Goal: Obtain resource: Download file/media

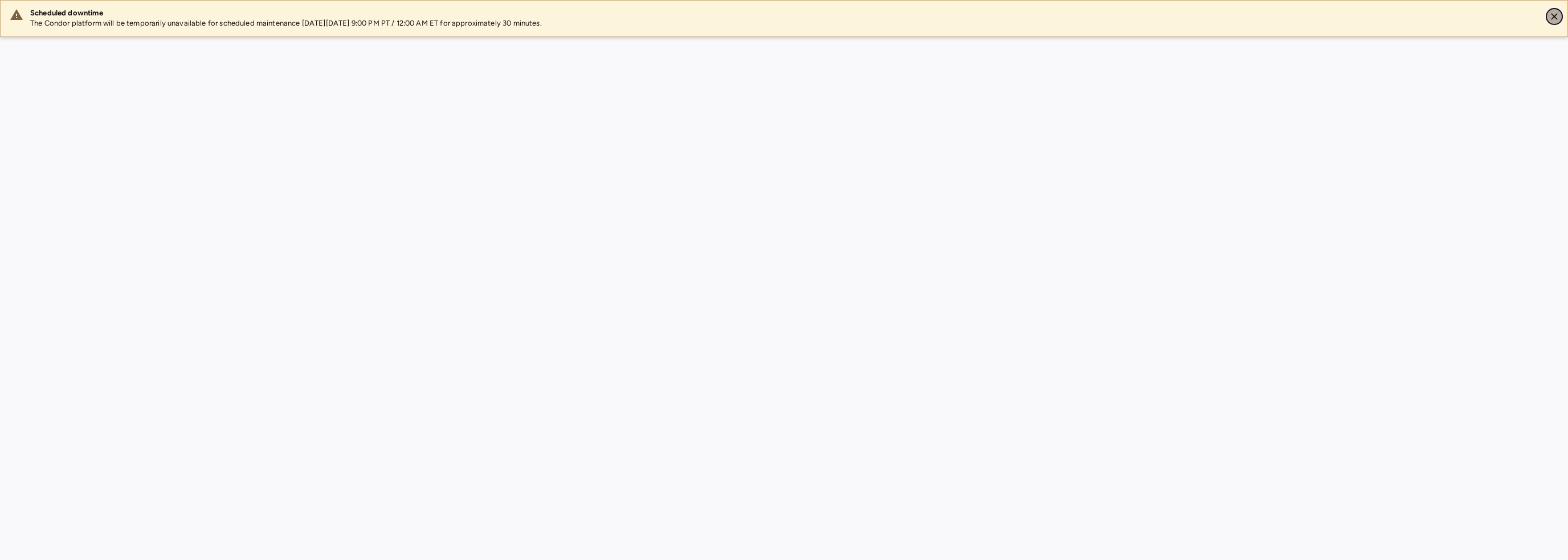
click at [1554, 14] on icon "Close" at bounding box center [1554, 16] width 11 height 11
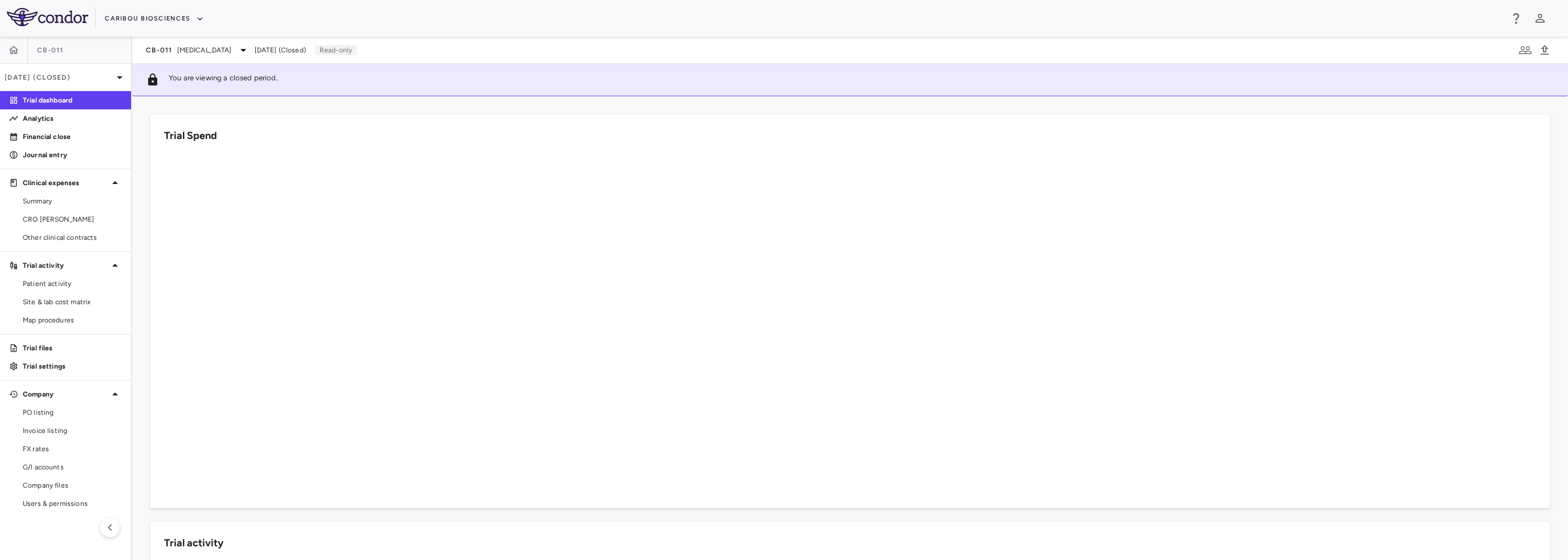
click at [46, 211] on link "CRO [PERSON_NAME]" at bounding box center [65, 219] width 131 height 17
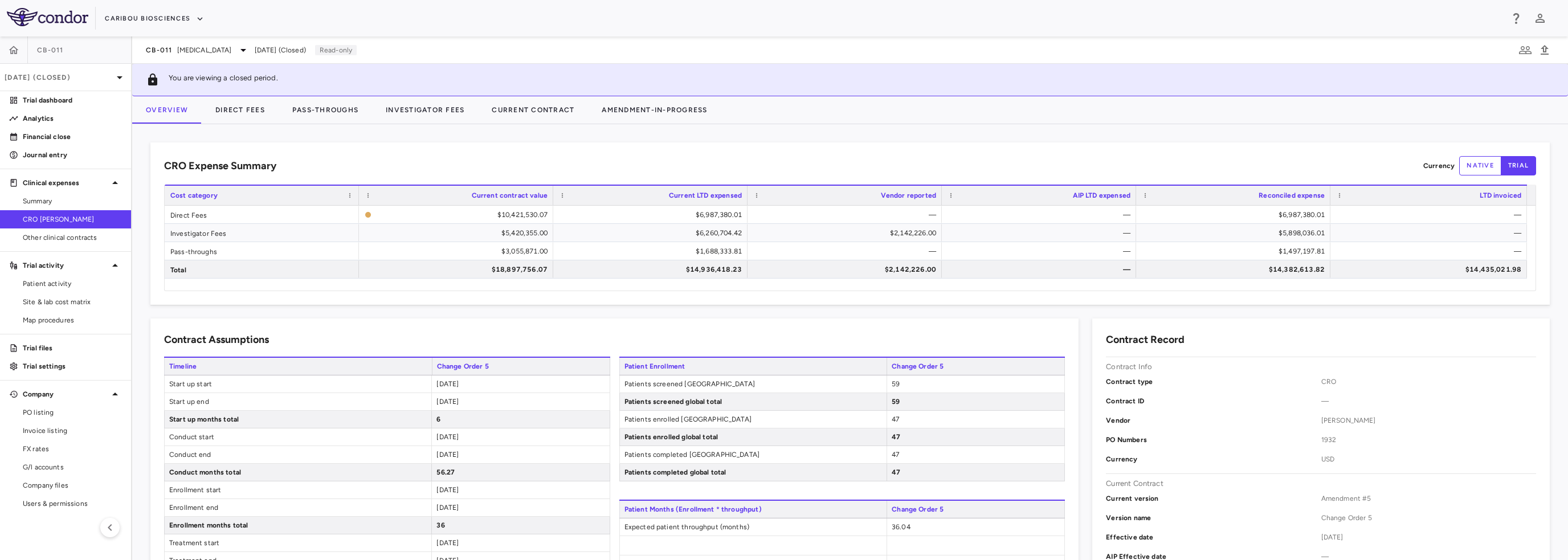
click at [47, 346] on p "Trial files" at bounding box center [72, 348] width 99 height 10
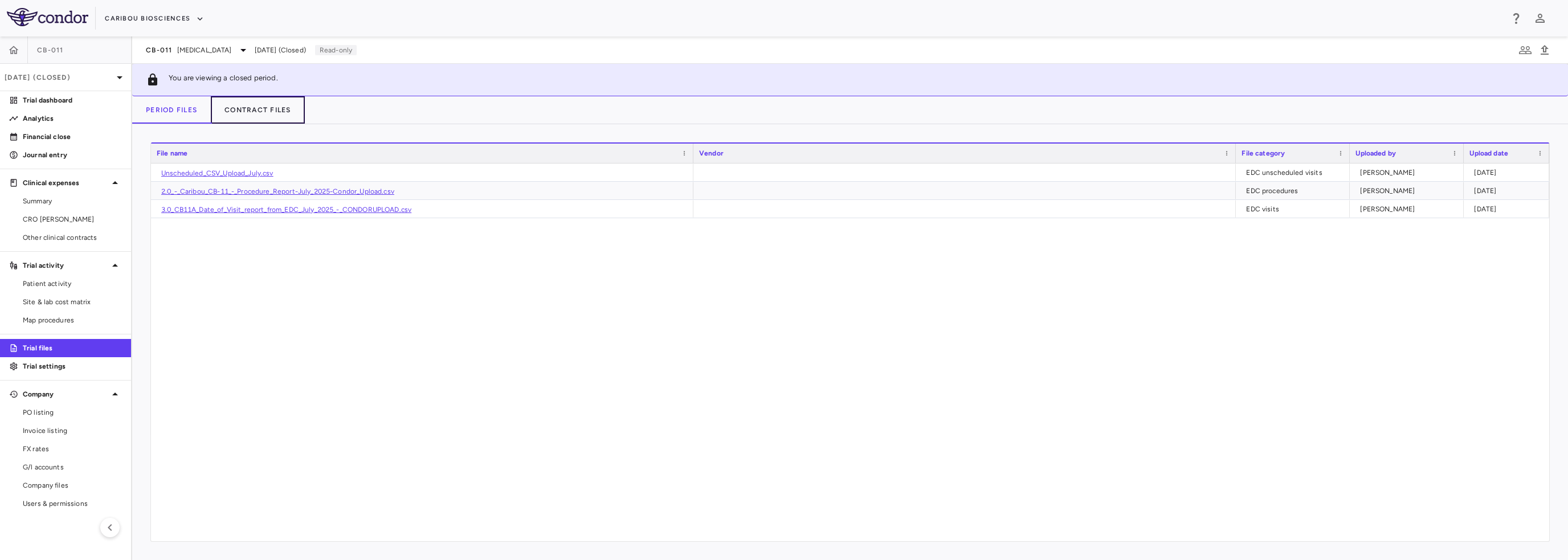
click at [237, 114] on button "Contract Files" at bounding box center [258, 110] width 94 height 27
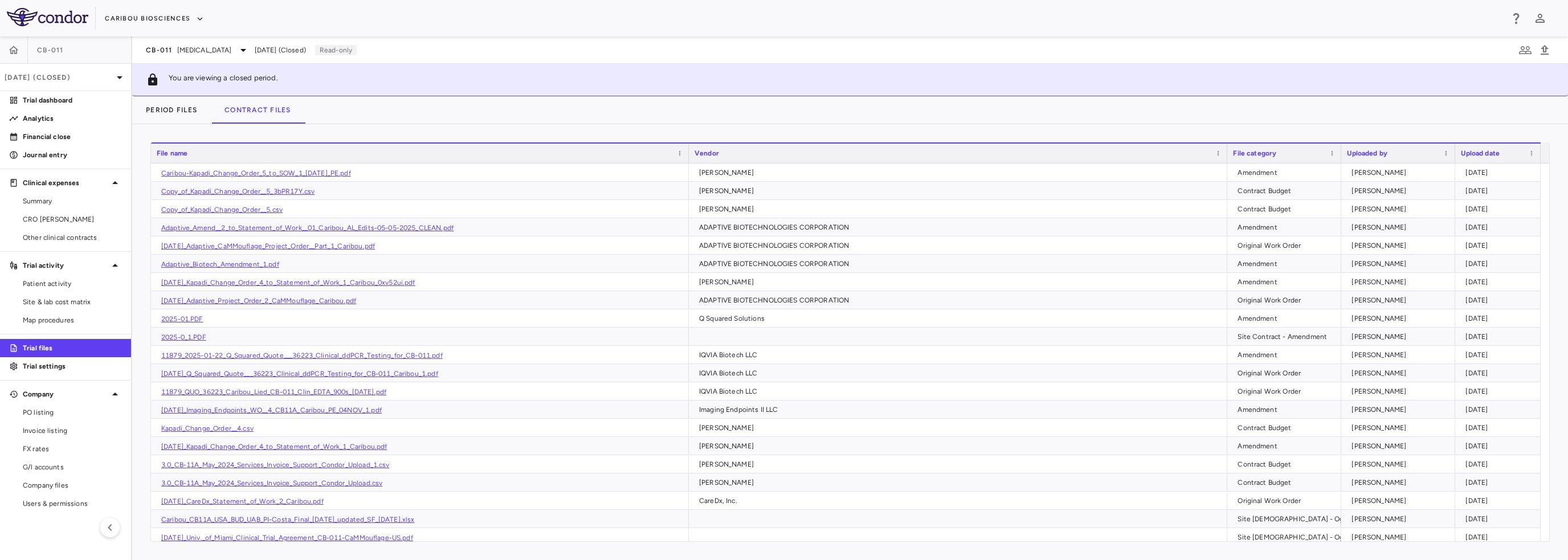
click at [680, 155] on span at bounding box center [680, 153] width 7 height 7
click at [685, 116] on div "Period Files Contract Files" at bounding box center [850, 110] width 1436 height 27
click at [1541, 52] on icon "button" at bounding box center [1544, 49] width 14 height 14
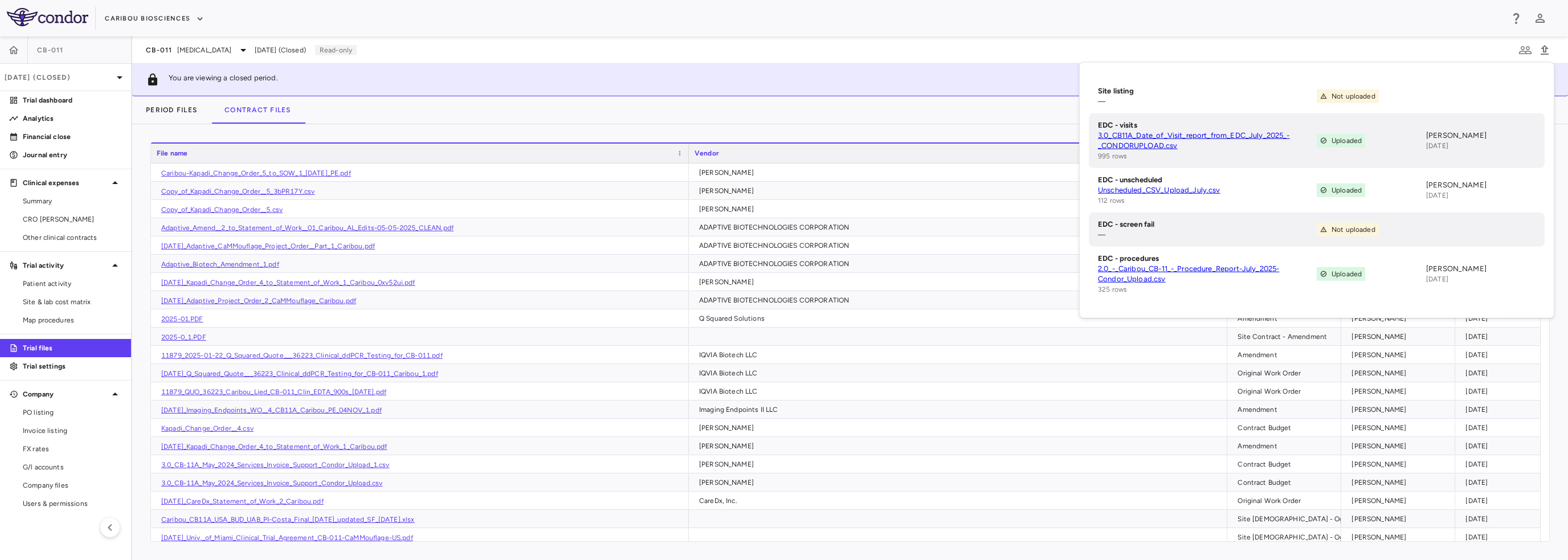
click at [1207, 65] on div "Site listing — Not uploaded EDC - visits 3.0_CB11A_Date_of_Visit_report_from_ED…" at bounding box center [1317, 190] width 474 height 255
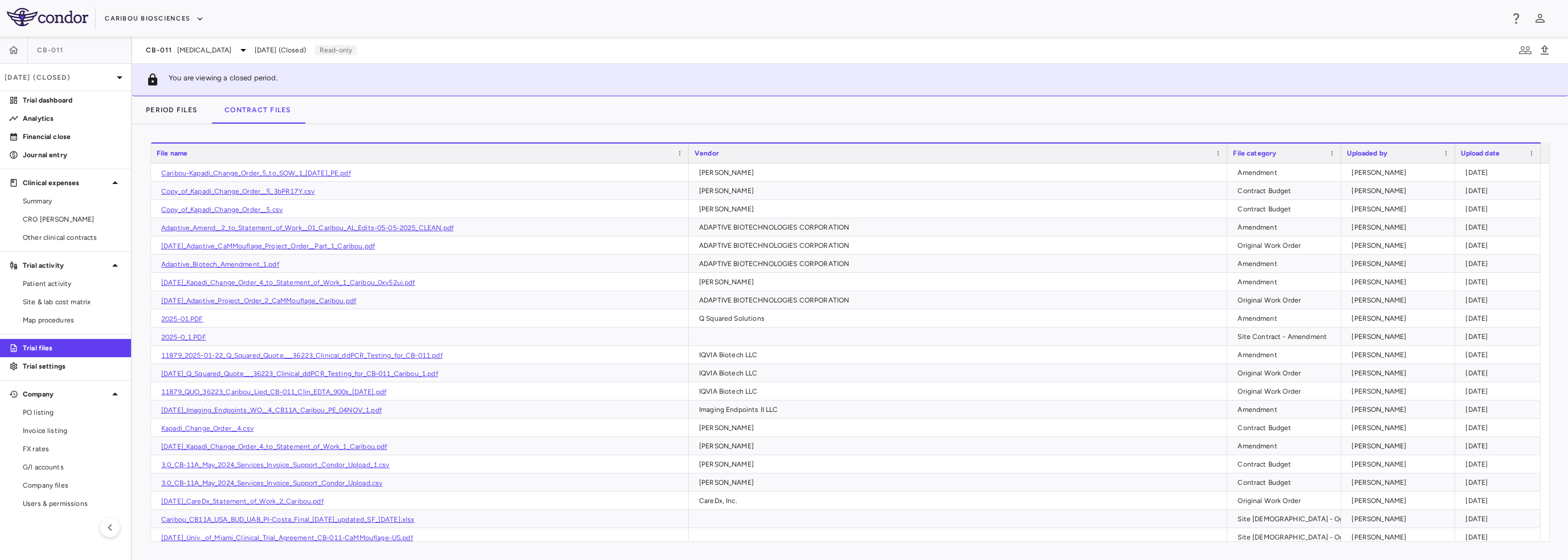
drag, startPoint x: 287, startPoint y: 22, endPoint x: 319, endPoint y: 60, distance: 49.7
click at [287, 22] on div "Caribou Biosciences" at bounding box center [803, 19] width 1397 height 19
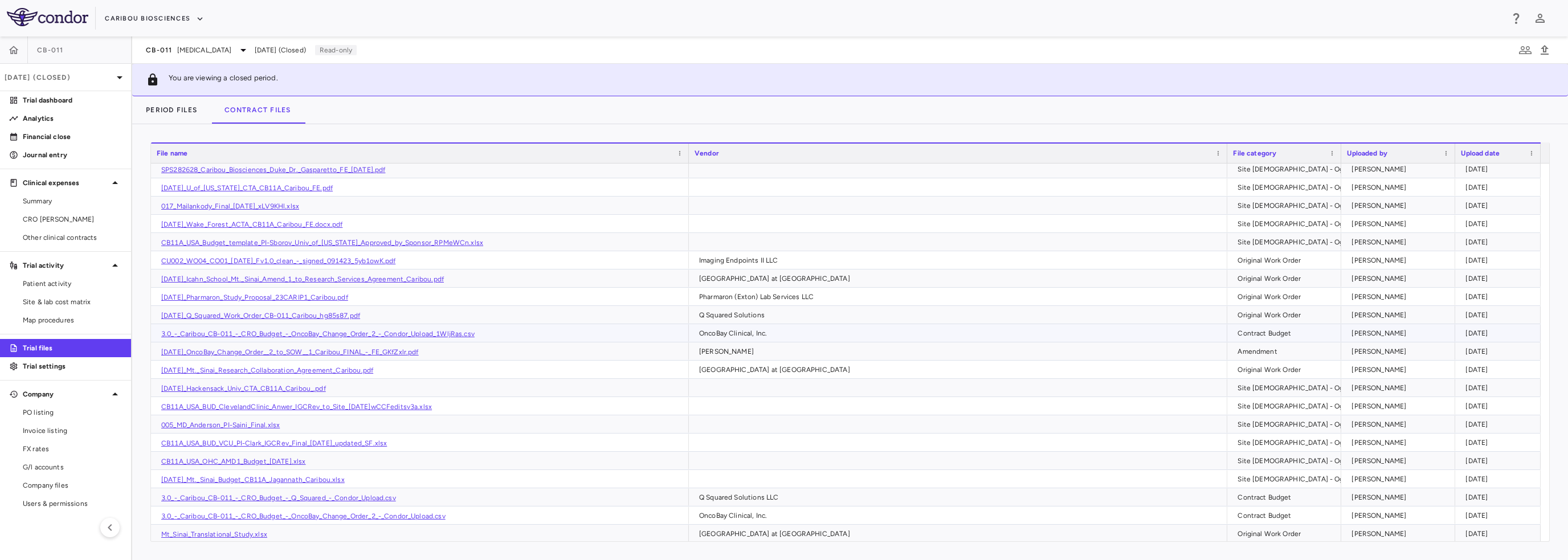
scroll to position [424, 0]
click at [319, 129] on div "Press ENTER to sort. Press ALT DOWN to open column menu Drag here to set row gr…" at bounding box center [850, 341] width 1436 height 435
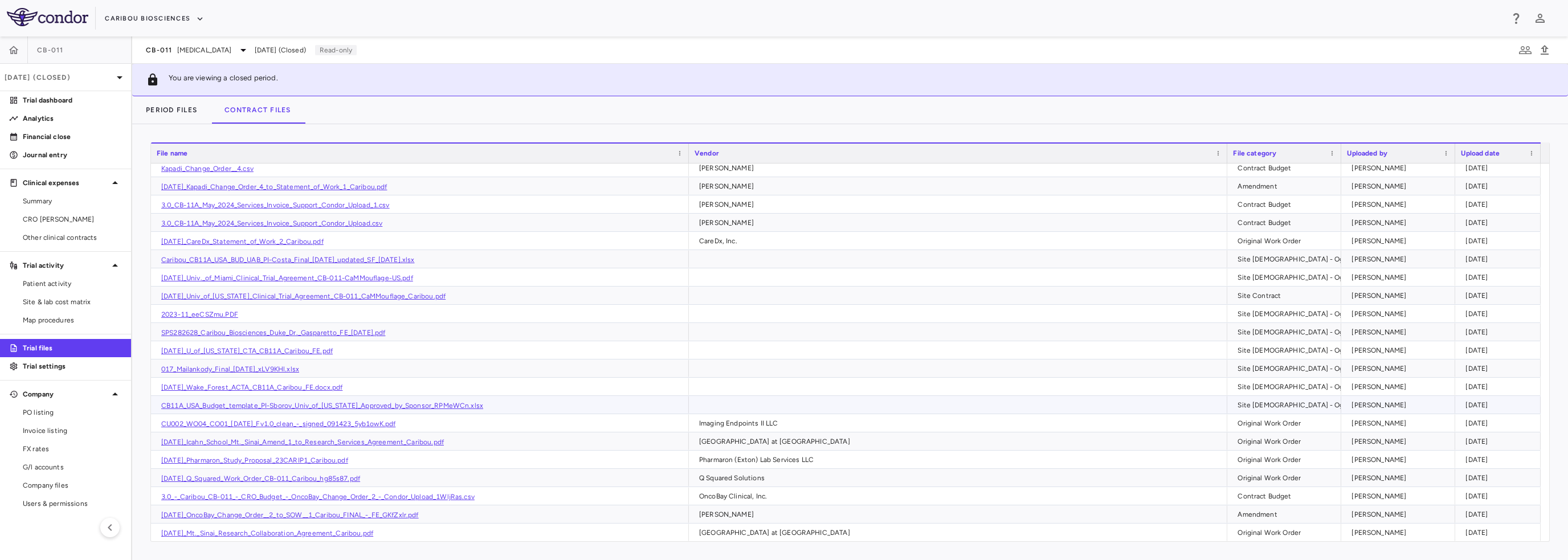
scroll to position [341, 0]
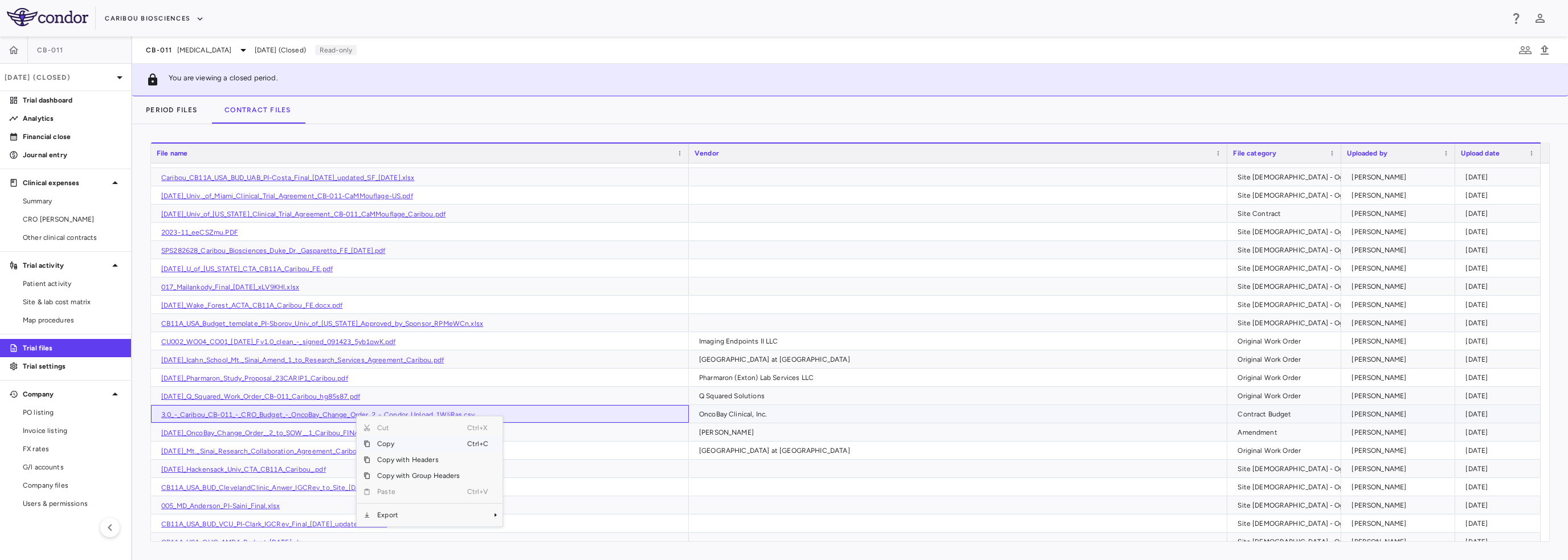
click at [331, 411] on link "3.0_-_Caribou_CB-011_-_CRO_Budget_-_OncoBay_Change_Order_2_-_Condor_Upload_1Wlj…" at bounding box center [318, 414] width 314 height 8
click at [422, 16] on div "Caribou Biosciences" at bounding box center [803, 19] width 1397 height 19
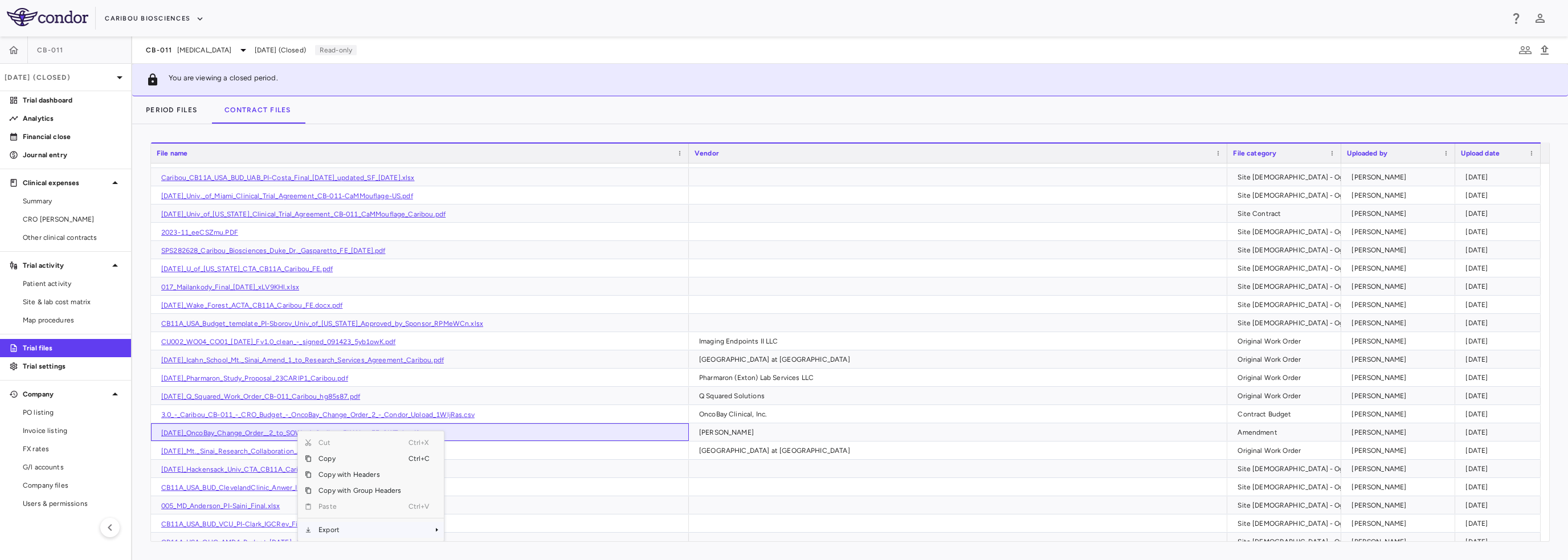
click at [334, 528] on span "Export" at bounding box center [360, 529] width 96 height 16
click at [230, 431] on link "[DATE]_OncoBay_Change_Order__2_to_SOW__1_Caribou_FINAL_-_FE_GKfZxlr.pdf" at bounding box center [290, 432] width 258 height 8
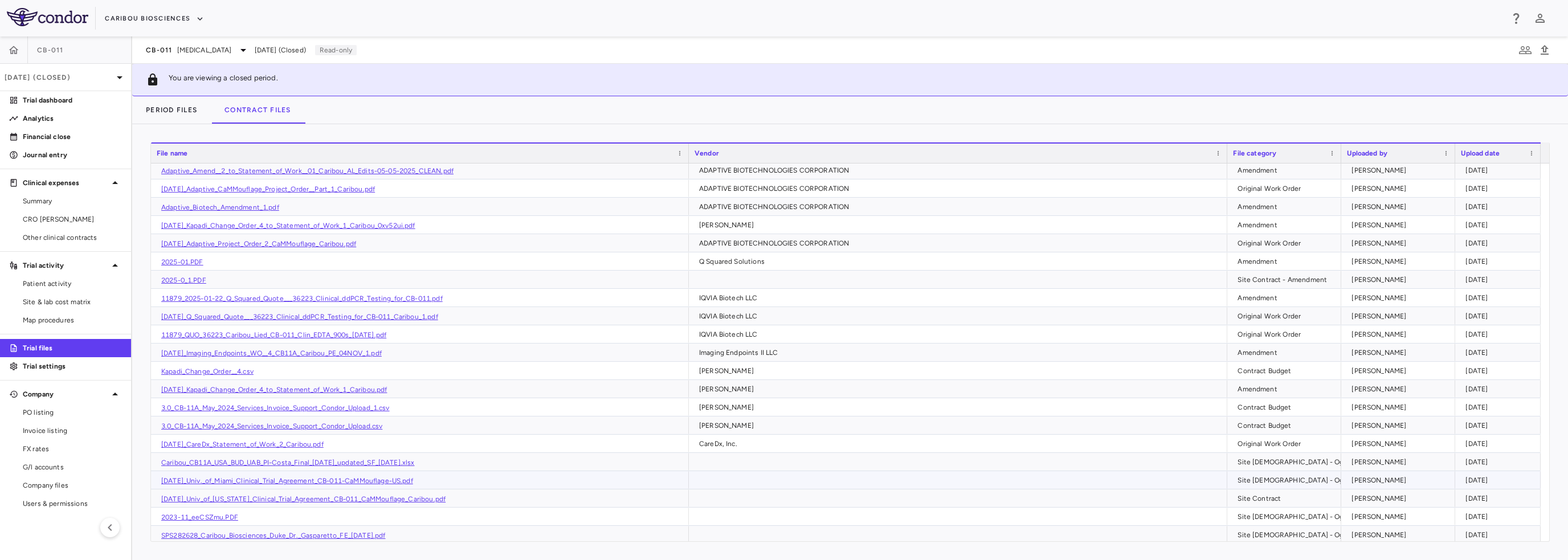
scroll to position [171, 0]
